Goal: Entertainment & Leisure: Consume media (video, audio)

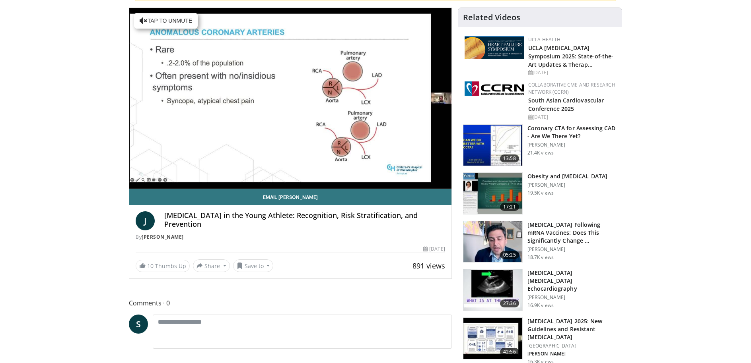
scroll to position [80, 0]
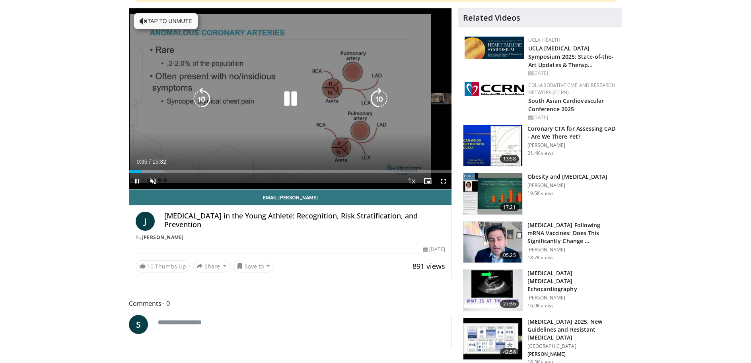
click at [238, 159] on div "Current Time 0:35 / Duration 15:32" at bounding box center [290, 161] width 322 height 7
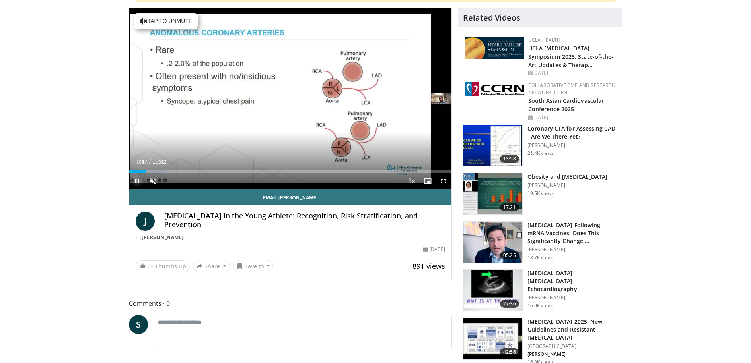
click at [136, 176] on span "Video Player" at bounding box center [137, 181] width 16 height 16
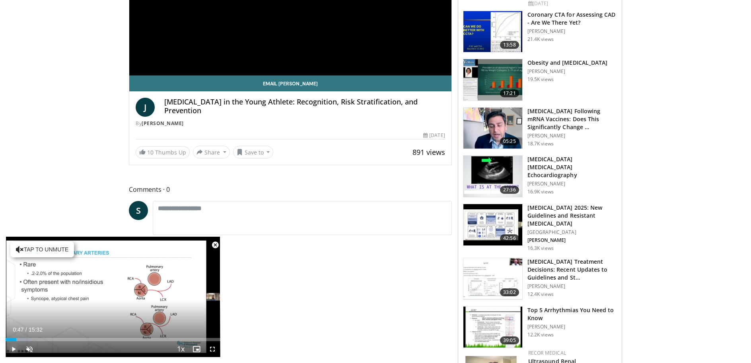
scroll to position [278, 0]
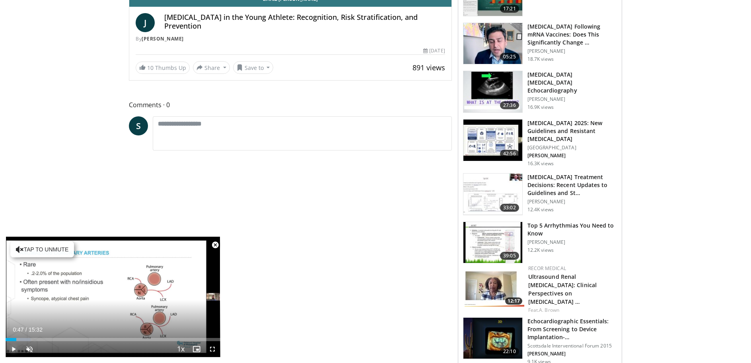
click at [491, 252] on img at bounding box center [492, 242] width 59 height 41
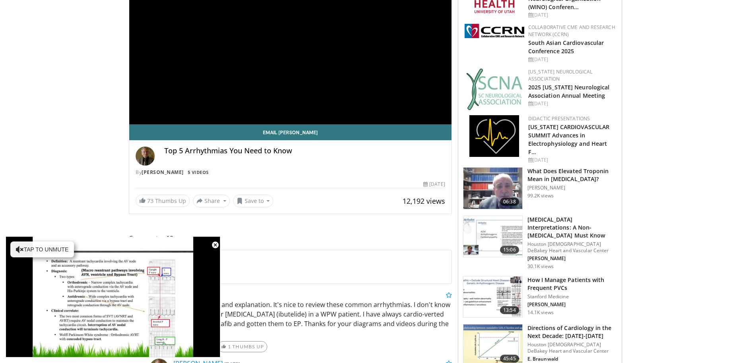
scroll to position [159, 0]
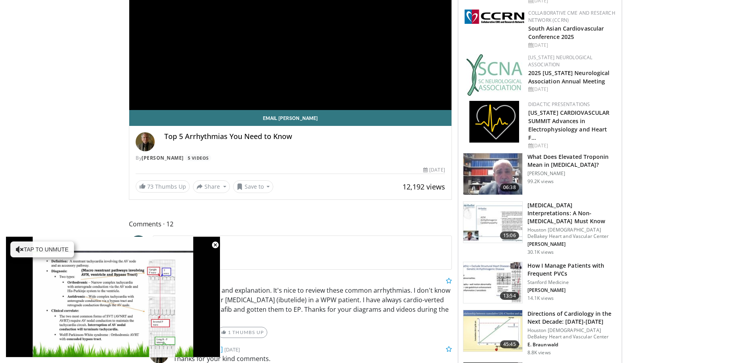
click at [364, 282] on div "[PERSON_NAME] [DATE]" at bounding box center [302, 281] width 311 height 10
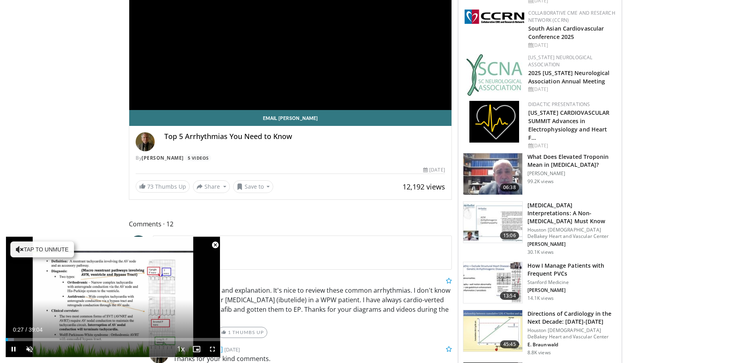
click at [214, 246] on span "Video Player" at bounding box center [215, 245] width 16 height 16
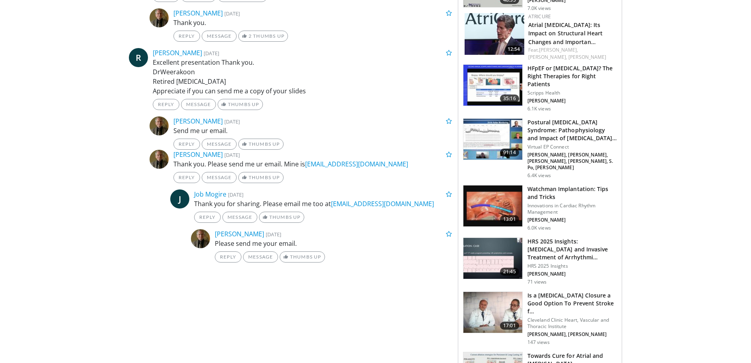
scroll to position [636, 0]
